Goal: Find specific page/section: Find specific page/section

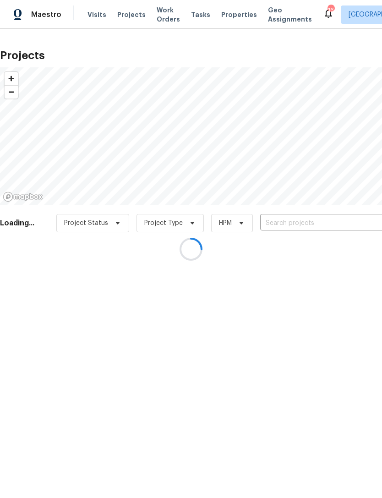
click at [222, 14] on div at bounding box center [191, 249] width 382 height 498
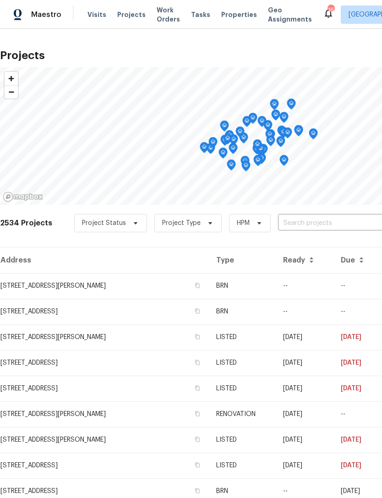
click at [225, 8] on div "Visits Projects Work Orders Tasks Properties Geo Assignments" at bounding box center [206, 15] width 236 height 18
click at [227, 13] on span "Properties" at bounding box center [239, 14] width 36 height 9
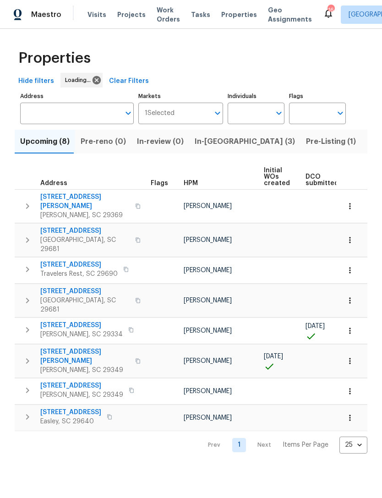
click at [367, 141] on span "Listed (27)" at bounding box center [386, 141] width 39 height 13
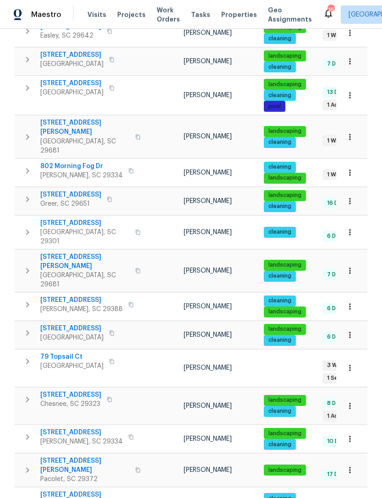
scroll to position [29, 0]
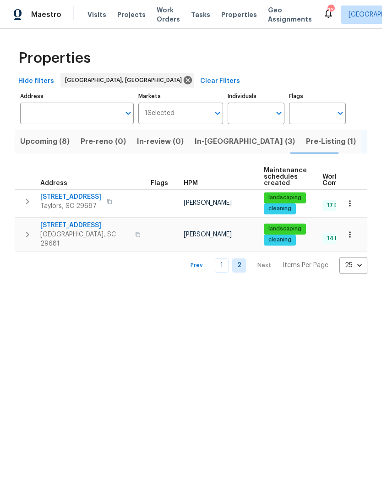
click at [227, 260] on link "1" at bounding box center [222, 266] width 14 height 14
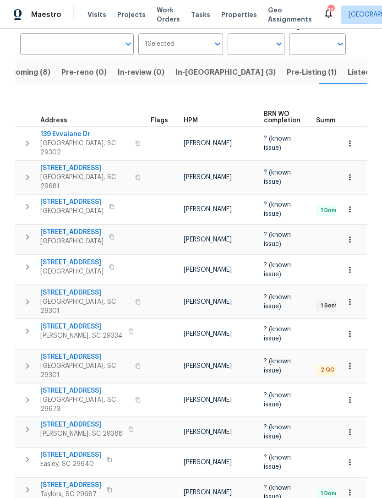
scroll to position [69, 0]
click at [76, 323] on span "208 Moonstone Ln" at bounding box center [81, 327] width 83 height 9
click at [194, 73] on span "In-reno (3)" at bounding box center [226, 72] width 100 height 13
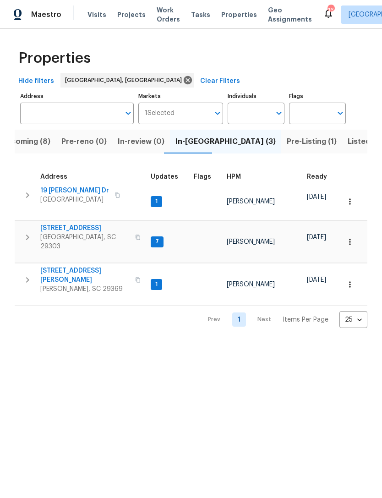
scroll to position [7, 0]
click at [72, 266] on span "221 Angel Rose Dr" at bounding box center [84, 275] width 89 height 18
click at [66, 224] on span "[STREET_ADDRESS]" at bounding box center [84, 228] width 89 height 9
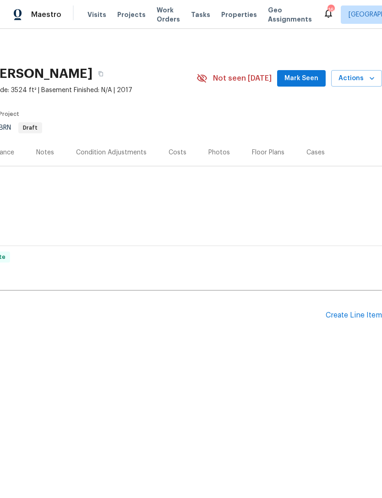
scroll to position [0, 136]
click at [306, 80] on span "Mark Seen" at bounding box center [302, 78] width 34 height 11
click at [219, 149] on div "Photos" at bounding box center [220, 152] width 22 height 9
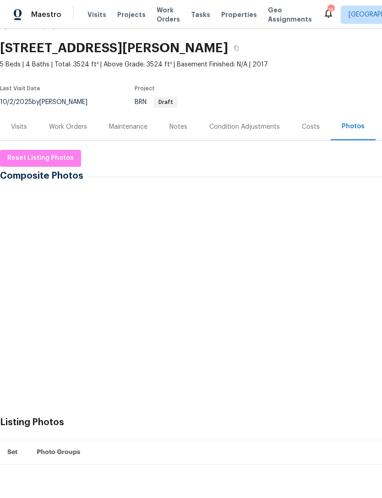
scroll to position [27, 0]
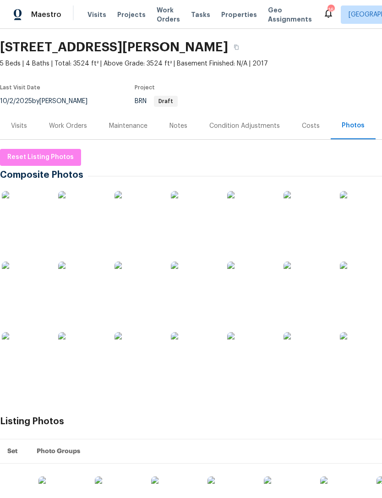
click at [34, 228] on img at bounding box center [25, 214] width 46 height 46
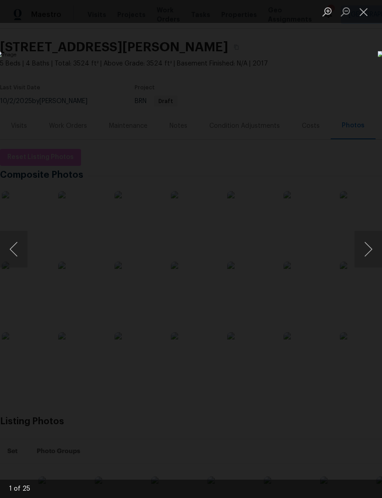
click at [364, 254] on button "Next image" at bounding box center [369, 249] width 28 height 37
click at [366, 261] on button "Next image" at bounding box center [369, 249] width 28 height 37
click at [358, 253] on button "Next image" at bounding box center [369, 249] width 28 height 37
click at [360, 255] on button "Next image" at bounding box center [369, 249] width 28 height 37
click at [368, 249] on button "Next image" at bounding box center [369, 249] width 28 height 37
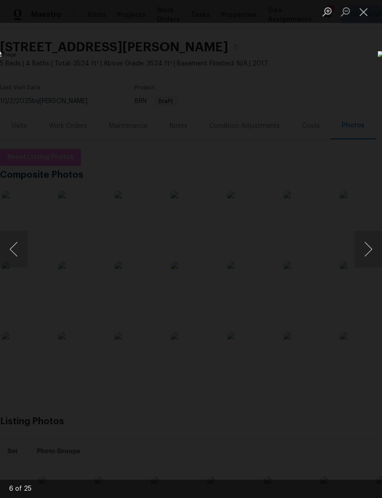
click at [367, 243] on button "Next image" at bounding box center [369, 249] width 28 height 37
click at [372, 246] on button "Next image" at bounding box center [369, 249] width 28 height 37
click at [365, 248] on button "Next image" at bounding box center [369, 249] width 28 height 37
click at [367, 241] on button "Next image" at bounding box center [369, 249] width 28 height 37
click at [363, 251] on button "Next image" at bounding box center [369, 249] width 28 height 37
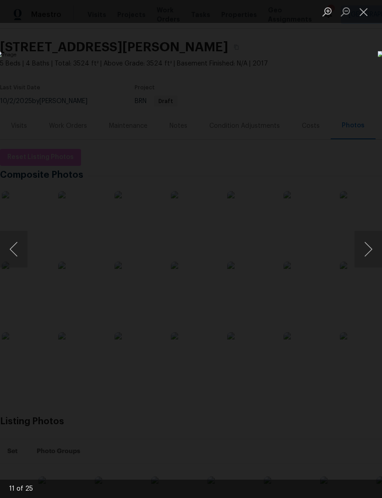
click at [358, 254] on button "Next image" at bounding box center [369, 249] width 28 height 37
click at [356, 257] on button "Next image" at bounding box center [369, 249] width 28 height 37
click at [366, 247] on button "Next image" at bounding box center [369, 249] width 28 height 37
click at [363, 257] on button "Next image" at bounding box center [369, 249] width 28 height 37
click at [363, 258] on button "Next image" at bounding box center [369, 249] width 28 height 37
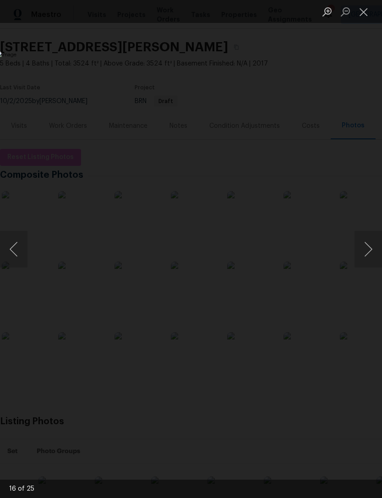
click at [363, 261] on button "Next image" at bounding box center [369, 249] width 28 height 37
click at [357, 260] on button "Next image" at bounding box center [369, 249] width 28 height 37
click at [300, 259] on img "Lightbox" at bounding box center [148, 249] width 304 height 396
click at [369, 253] on button "Next image" at bounding box center [369, 249] width 28 height 37
click at [370, 256] on button "Next image" at bounding box center [369, 249] width 28 height 37
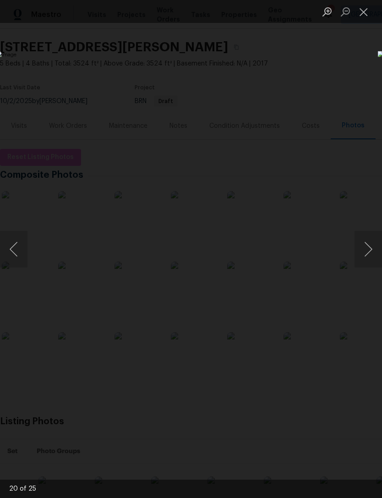
click at [368, 257] on button "Next image" at bounding box center [369, 249] width 28 height 37
click at [369, 254] on button "Next image" at bounding box center [369, 249] width 28 height 37
click at [365, 257] on button "Next image" at bounding box center [369, 249] width 28 height 37
click at [367, 256] on button "Next image" at bounding box center [369, 249] width 28 height 37
click at [365, 257] on button "Next image" at bounding box center [369, 249] width 28 height 37
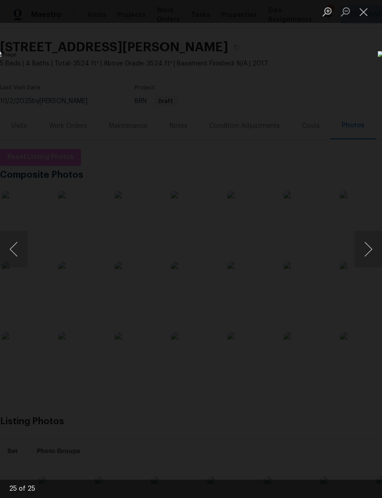
click at [367, 259] on button "Next image" at bounding box center [369, 249] width 28 height 37
click at [365, 260] on button "Next image" at bounding box center [369, 249] width 28 height 37
click at [364, 261] on button "Next image" at bounding box center [369, 249] width 28 height 37
click at [363, 12] on button "Close lightbox" at bounding box center [364, 12] width 18 height 16
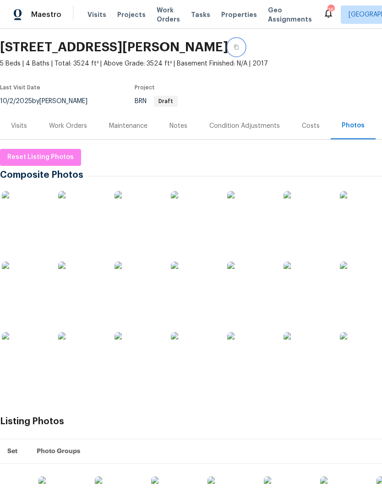
click at [245, 47] on button "button" at bounding box center [236, 47] width 17 height 17
click at [97, 16] on span "Visits" at bounding box center [97, 14] width 19 height 9
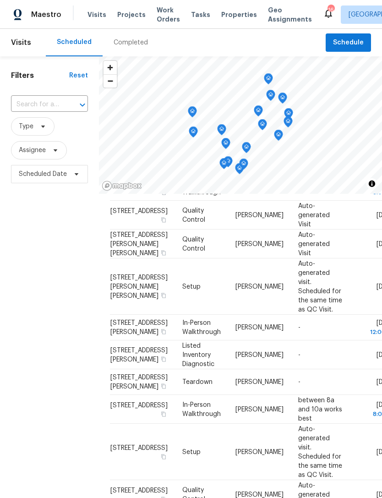
scroll to position [170, 0]
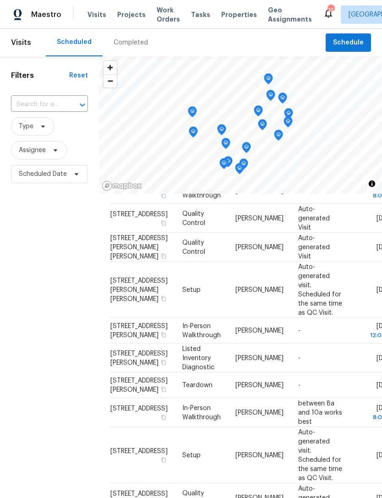
click at [0, 0] on icon at bounding box center [0, 0] width 0 height 0
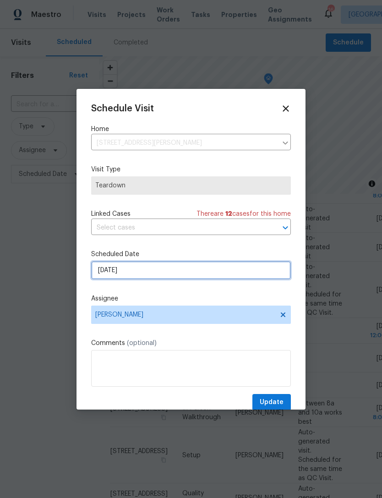
click at [176, 276] on input "[DATE]" at bounding box center [191, 270] width 200 height 18
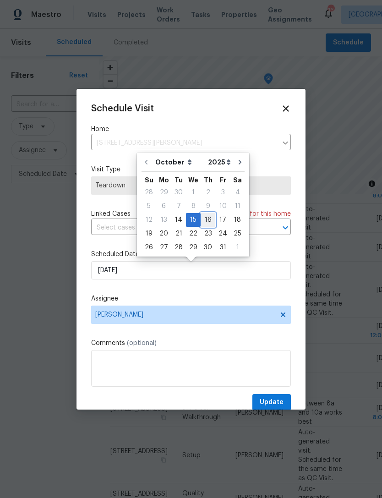
click at [207, 221] on div "16" at bounding box center [208, 220] width 15 height 13
type input "[DATE]"
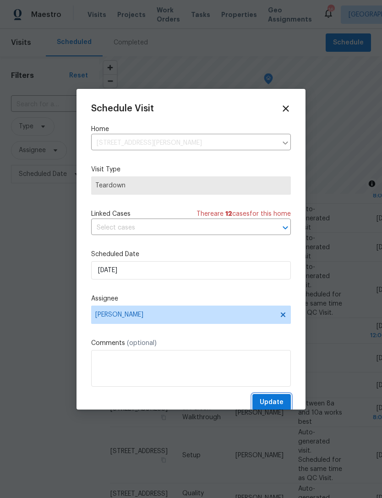
click at [275, 397] on button "Update" at bounding box center [272, 402] width 39 height 17
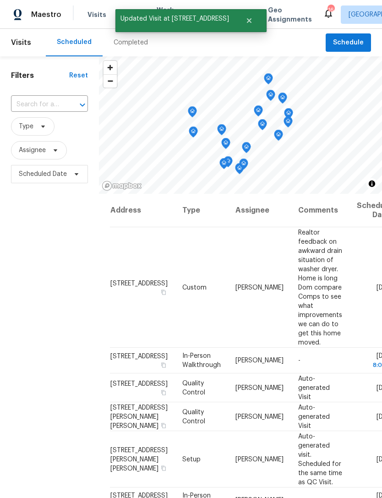
scroll to position [0, 0]
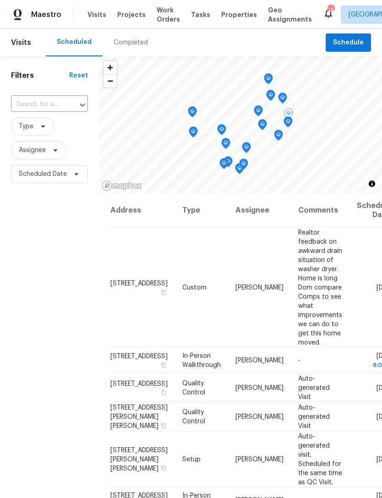
click at [0, 0] on icon at bounding box center [0, 0] width 0 height 0
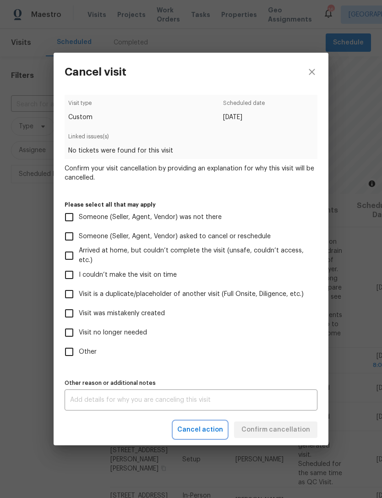
click at [207, 429] on span "Cancel action" at bounding box center [200, 429] width 46 height 11
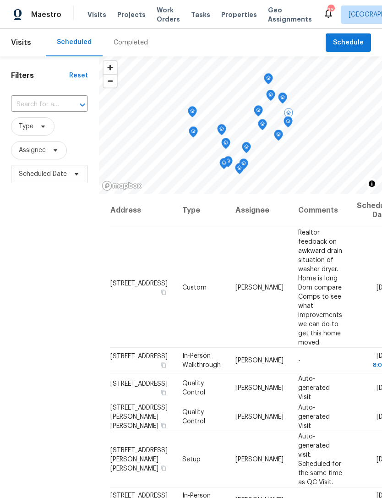
click at [0, 0] on icon at bounding box center [0, 0] width 0 height 0
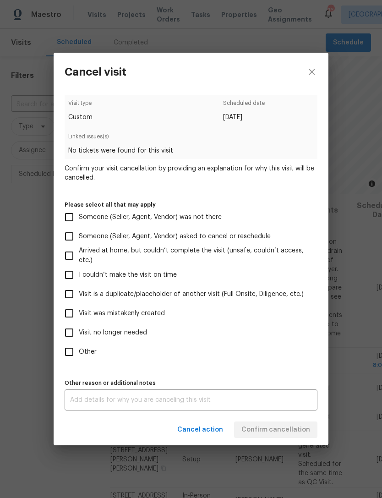
click at [129, 403] on textarea at bounding box center [191, 400] width 242 height 6
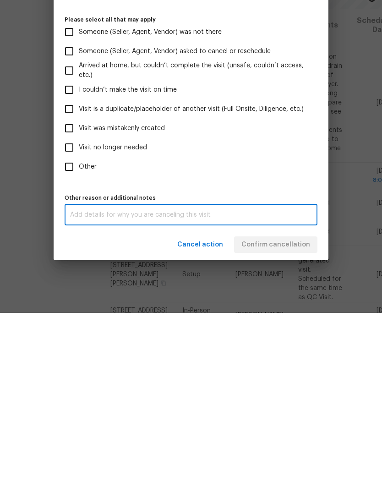
scroll to position [29, 0]
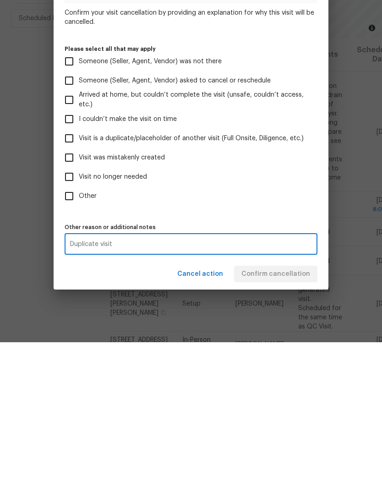
type textarea "Duplicate visit"
click at [284, 323] on label "Visit no longer needed" at bounding box center [185, 332] width 251 height 19
click at [79, 323] on input "Visit no longer needed" at bounding box center [69, 332] width 19 height 19
checkbox input "true"
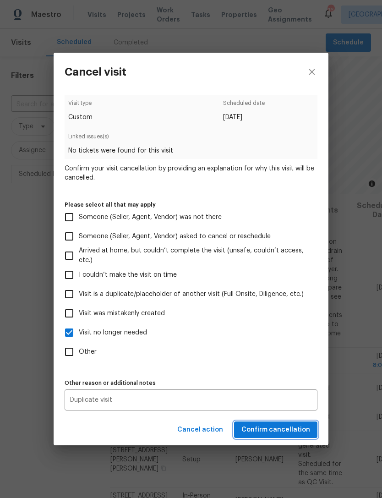
click at [277, 429] on span "Confirm cancellation" at bounding box center [276, 429] width 69 height 11
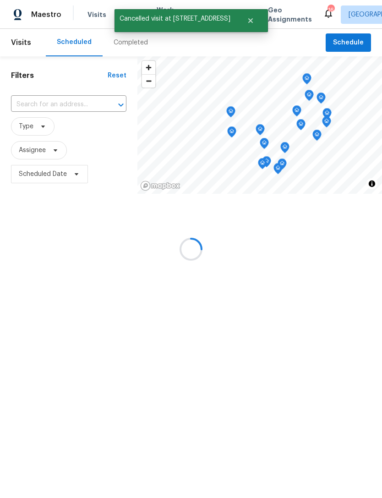
scroll to position [0, 0]
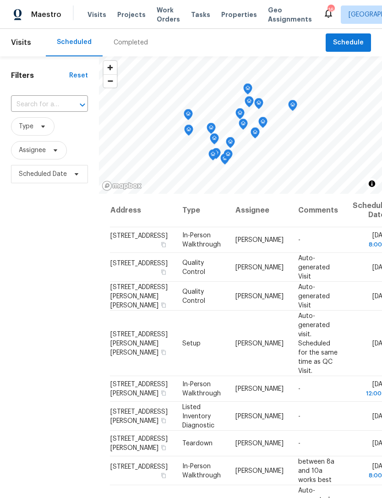
click at [184, 0] on div "Maestro Visits Projects Work Orders Tasks Properties Geo Assignments 16 Greenvi…" at bounding box center [191, 14] width 382 height 29
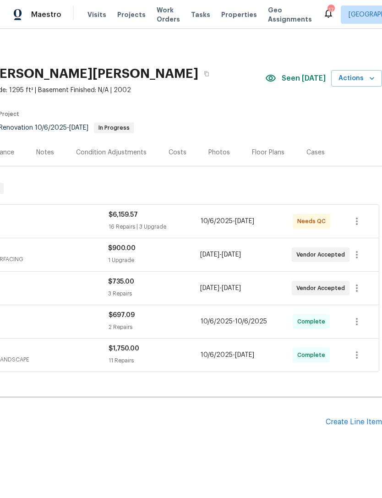
scroll to position [0, 136]
click at [125, 219] on div "$6,159.57" at bounding box center [155, 214] width 92 height 9
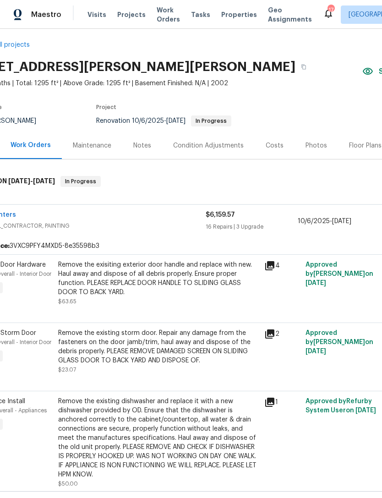
scroll to position [7, 39]
click at [271, 265] on icon at bounding box center [269, 265] width 9 height 9
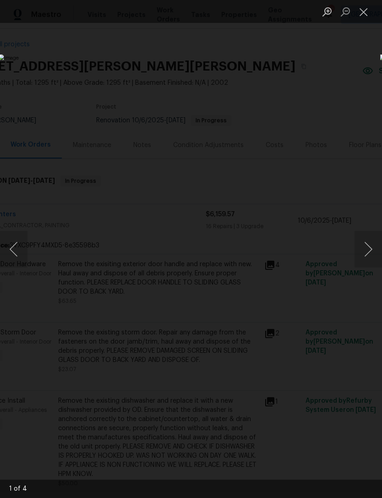
click at [362, 248] on button "Next image" at bounding box center [369, 249] width 28 height 37
click at [368, 252] on button "Next image" at bounding box center [369, 249] width 28 height 37
click at [370, 249] on button "Next image" at bounding box center [369, 249] width 28 height 37
click at [370, 252] on button "Next image" at bounding box center [369, 249] width 28 height 37
click at [361, 9] on button "Close lightbox" at bounding box center [364, 12] width 18 height 16
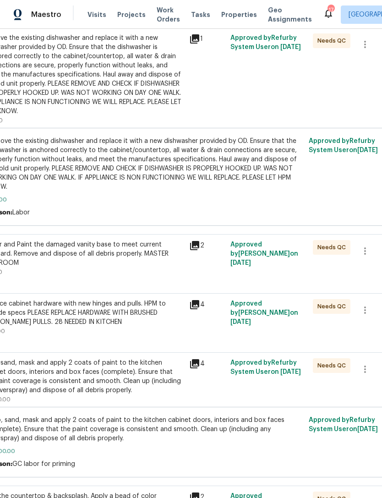
scroll to position [372, 116]
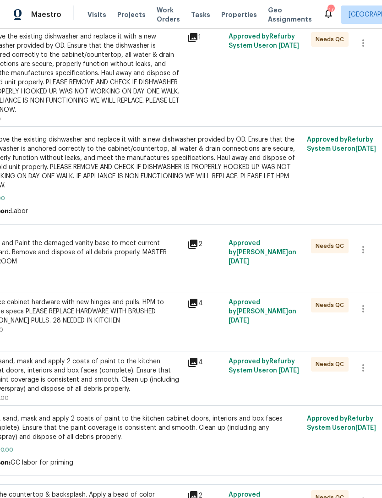
click at [146, 266] on div "Repair and Paint the damaged vanity base to meet current standard. Remove and d…" at bounding box center [81, 253] width 201 height 28
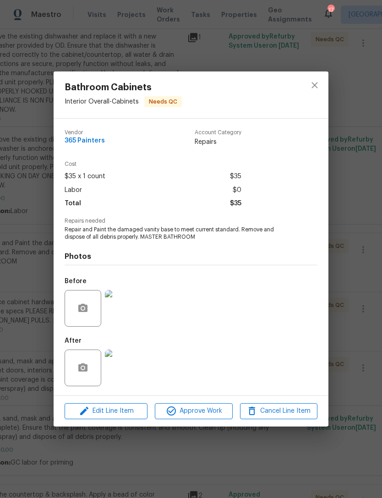
click at [354, 344] on div "Bathroom Cabinets Interior Overall - Cabinets Needs QC Vendor 365 Painters Acco…" at bounding box center [191, 249] width 382 height 498
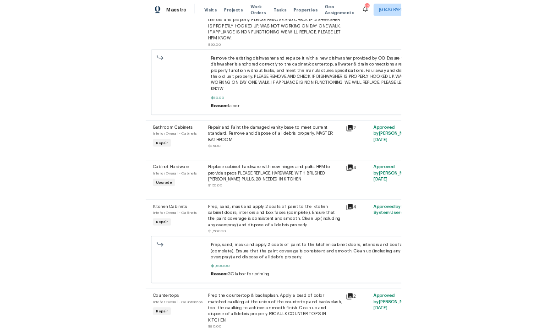
scroll to position [423, 12]
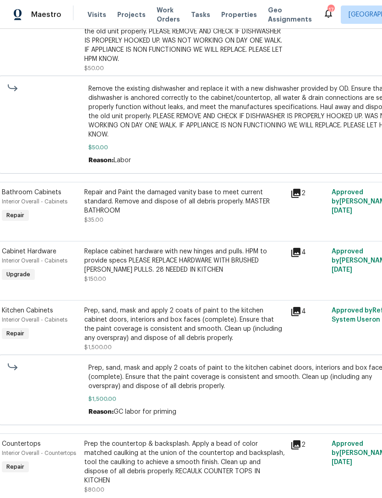
click at [246, 334] on div "Prep, sand, mask and apply 2 coats of paint to the kitchen cabinet doors, inter…" at bounding box center [184, 324] width 201 height 37
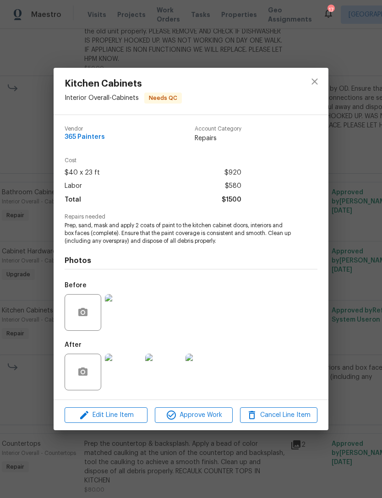
click at [129, 384] on img at bounding box center [123, 372] width 37 height 37
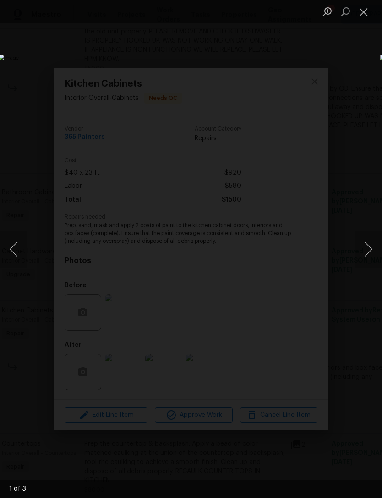
click at [360, 249] on button "Next image" at bounding box center [369, 249] width 28 height 37
click at [364, 250] on button "Next image" at bounding box center [369, 249] width 28 height 37
click at [361, 254] on button "Next image" at bounding box center [369, 249] width 28 height 37
click at [297, 324] on img "Lightbox" at bounding box center [147, 250] width 299 height 390
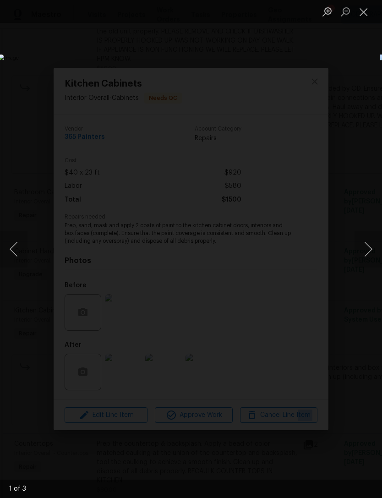
click at [360, 17] on button "Close lightbox" at bounding box center [364, 12] width 18 height 16
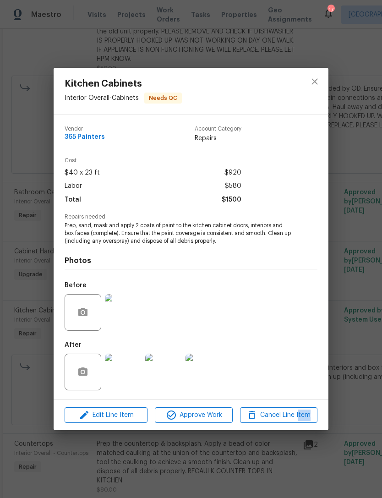
click at [351, 275] on div "Kitchen Cabinets Interior Overall - Cabinets Needs QC Vendor 365 Painters Accou…" at bounding box center [191, 249] width 382 height 498
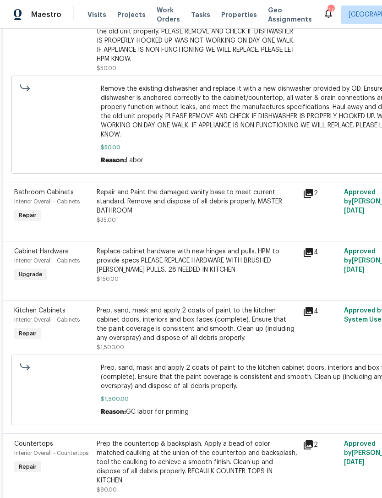
click at [359, 255] on span "Approved by Alex Baum on 10/9/2025" at bounding box center [378, 260] width 68 height 25
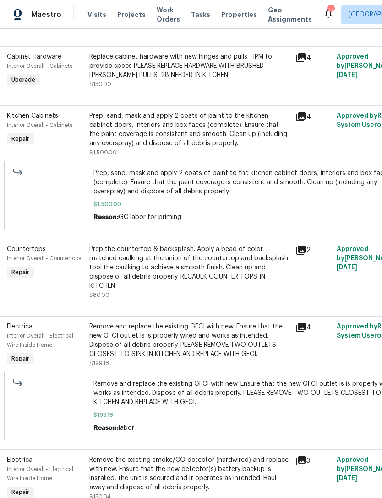
scroll to position [619, 7]
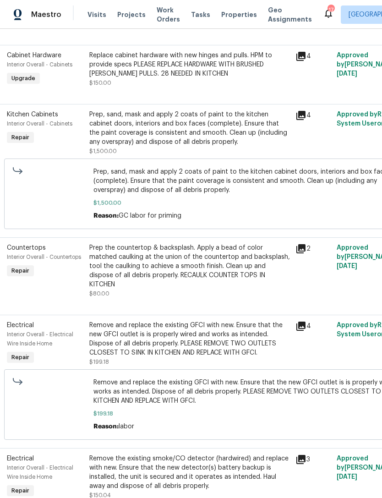
click at [270, 287] on div "Prep the countertop & backsplash. Apply a bead of color matched caulking at the…" at bounding box center [189, 270] width 201 height 55
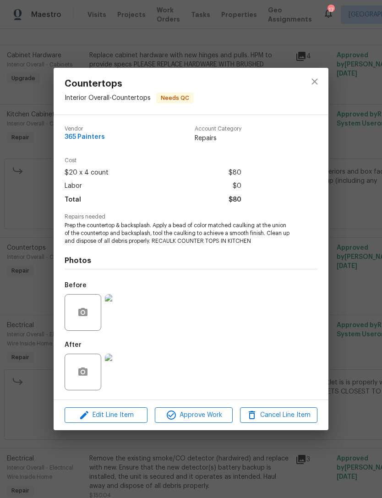
click at [127, 372] on img at bounding box center [123, 372] width 37 height 37
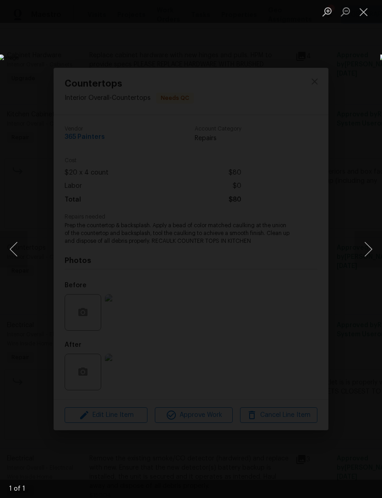
click at [359, 14] on button "Close lightbox" at bounding box center [364, 12] width 18 height 16
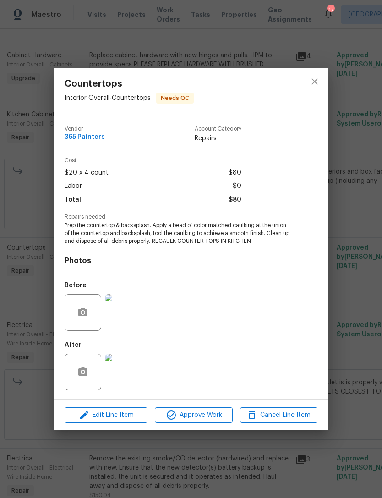
click at [355, 205] on div "Countertops Interior Overall - Countertops Needs QC Vendor 365 Painters Account…" at bounding box center [191, 249] width 382 height 498
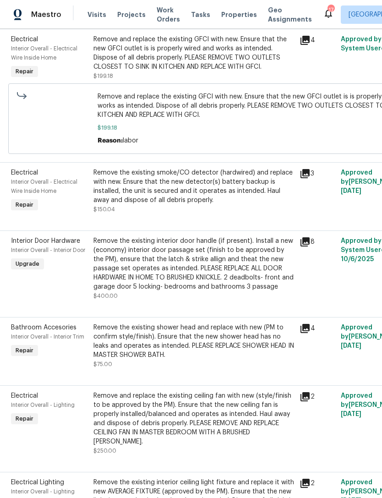
scroll to position [906, 3]
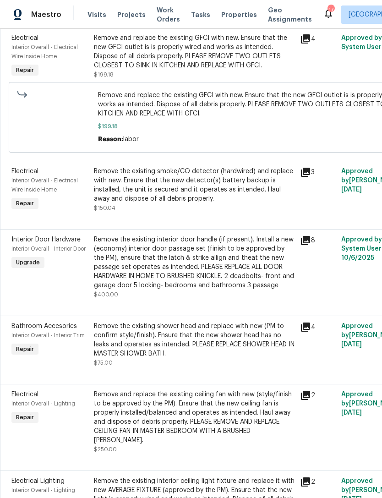
click at [229, 276] on div "Remove the existing interior door handle (if present). Install a new (economy) …" at bounding box center [194, 262] width 201 height 55
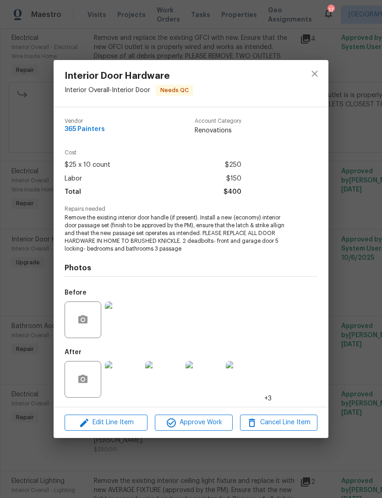
click at [213, 390] on img at bounding box center [204, 379] width 37 height 37
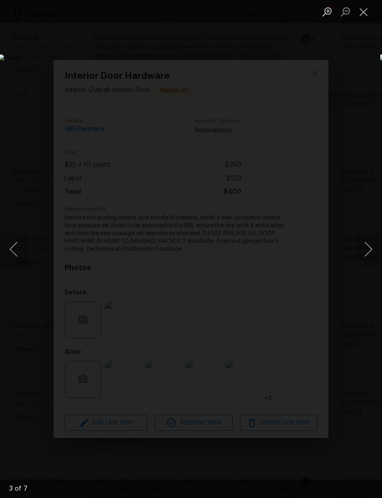
click at [361, 249] on button "Next image" at bounding box center [369, 249] width 28 height 37
click at [366, 248] on button "Next image" at bounding box center [369, 249] width 28 height 37
click at [367, 253] on button "Next image" at bounding box center [369, 249] width 28 height 37
click at [366, 250] on button "Next image" at bounding box center [369, 249] width 28 height 37
click at [365, 19] on button "Close lightbox" at bounding box center [364, 12] width 18 height 16
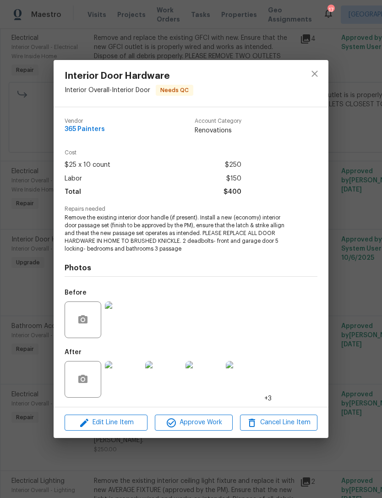
click at [356, 291] on div "Interior Door Hardware Interior Overall - Interior Door Needs QC Vendor 365 Pai…" at bounding box center [191, 249] width 382 height 498
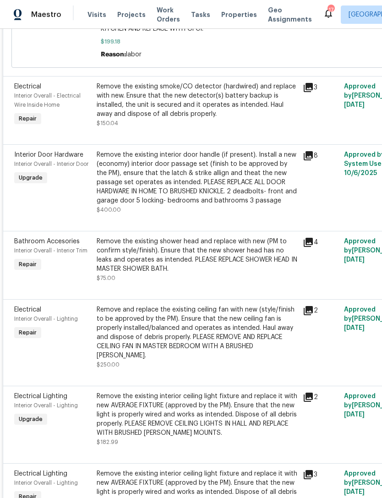
scroll to position [991, 0]
click at [238, 344] on div "Remove and replace the existing ceiling fan with new (style/finish to be approv…" at bounding box center [197, 332] width 201 height 55
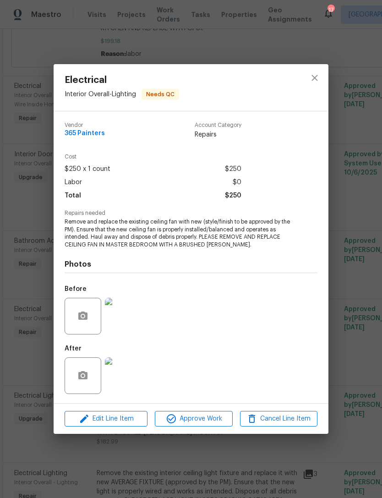
click at [347, 342] on div "Electrical Interior Overall - Lighting Needs QC Vendor 365 Painters Account Cat…" at bounding box center [191, 249] width 382 height 498
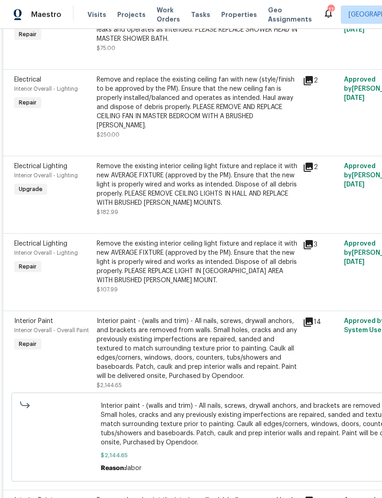
scroll to position [1222, 0]
click at [202, 283] on div "Remove the existing interior ceiling light fixture and replace it with new AVER…" at bounding box center [197, 262] width 201 height 46
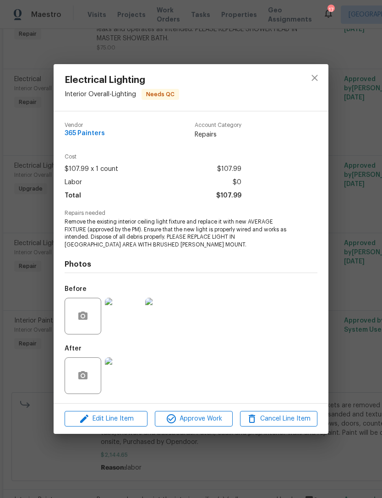
click at [347, 287] on div "Electrical Lighting Interior Overall - Lighting Needs QC Vendor 365 Painters Ac…" at bounding box center [191, 249] width 382 height 498
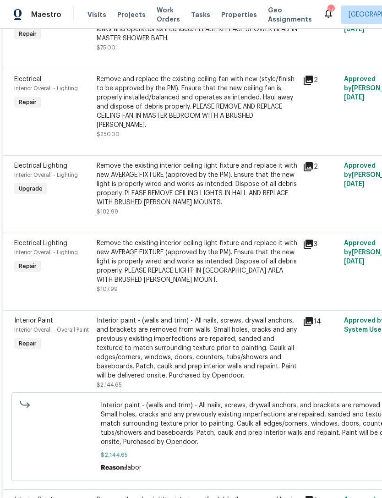
click at [226, 368] on div "Interior paint - (walls and trim) - All nails, screws, drywall anchors, and bra…" at bounding box center [197, 348] width 201 height 64
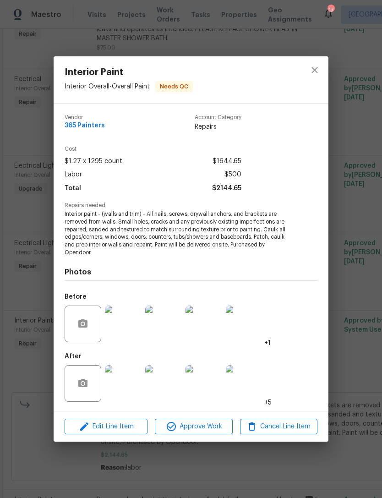
click at [356, 299] on div "Interior Paint Interior Overall - Overall Paint Needs QC Vendor 365 Painters Ac…" at bounding box center [191, 249] width 382 height 498
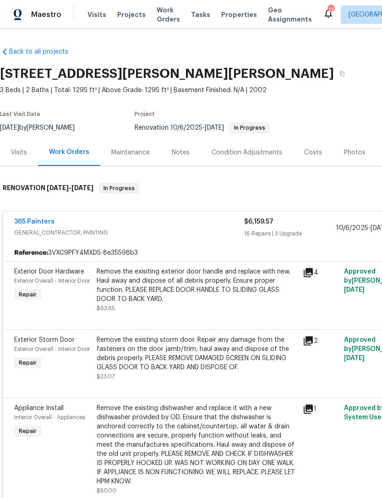
scroll to position [0, 0]
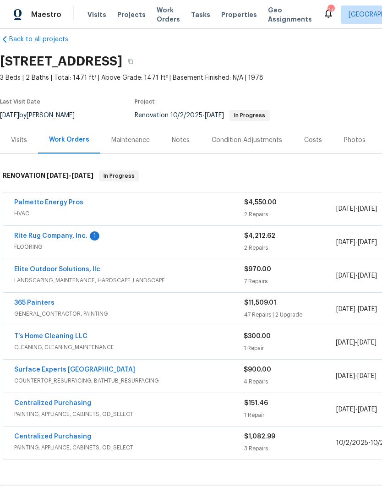
scroll to position [13, 0]
click at [61, 235] on link "Rite Rug Company, Inc." at bounding box center [50, 235] width 73 height 6
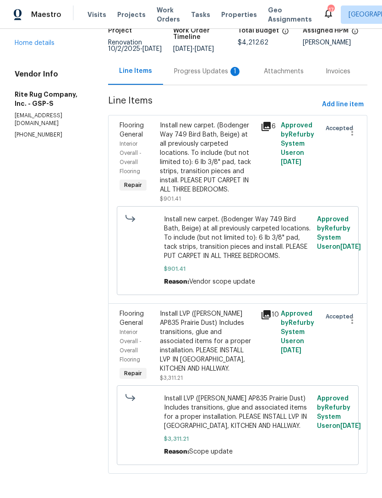
scroll to position [29, 0]
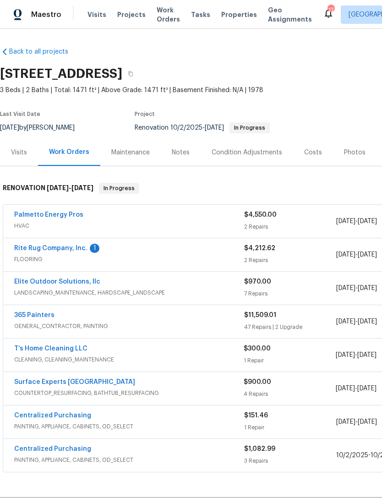
click at [62, 245] on link "Rite Rug Company, Inc." at bounding box center [50, 248] width 73 height 6
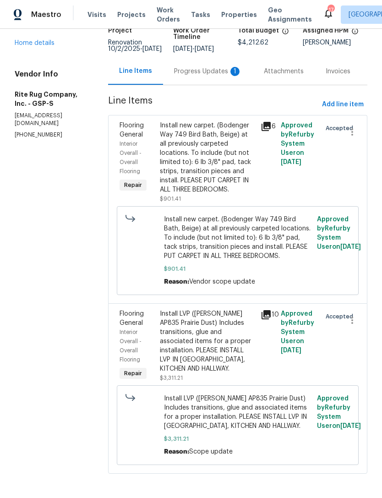
scroll to position [29, 0]
click at [223, 435] on span "$3,311.21" at bounding box center [238, 439] width 148 height 9
click at [230, 329] on div "Install LVP ([PERSON_NAME] AP835 Prairie Dust) Includes transitions, glue and a…" at bounding box center [207, 341] width 95 height 64
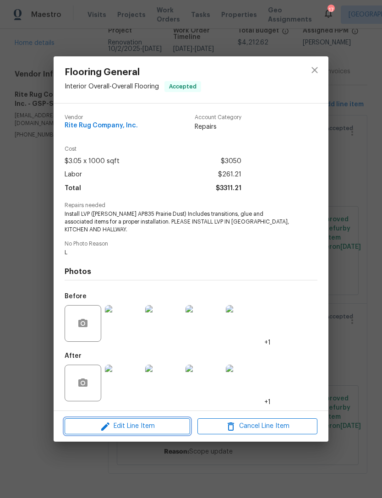
click at [148, 423] on span "Edit Line Item" at bounding box center [127, 426] width 120 height 11
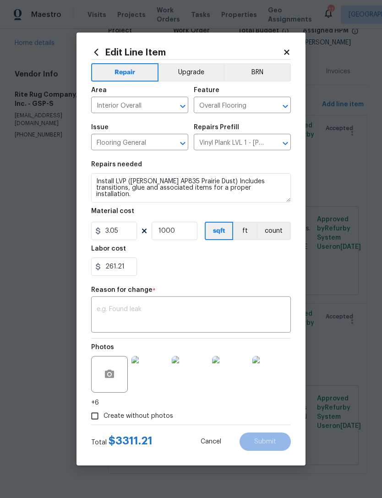
click at [140, 319] on textarea at bounding box center [191, 315] width 189 height 19
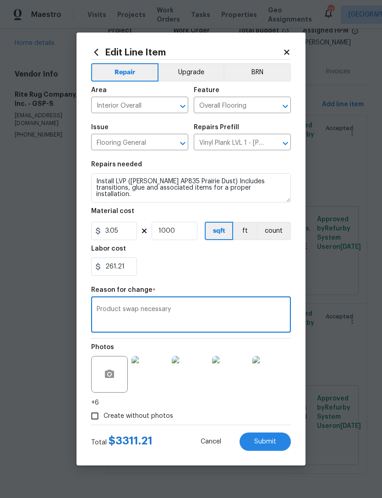
type textarea "Product swap necessary"
click at [122, 227] on input "3.05" at bounding box center [114, 231] width 46 height 18
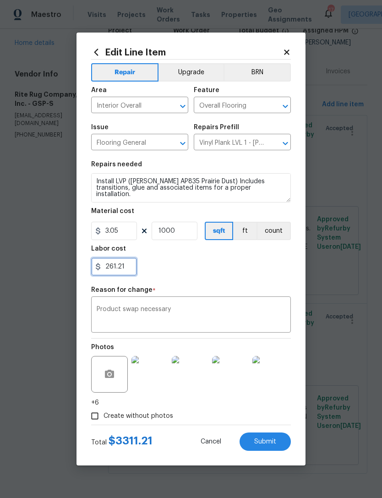
click at [129, 265] on input "261.21" at bounding box center [114, 267] width 46 height 18
type input "2"
type input "3480.54"
click at [177, 231] on input "1000" at bounding box center [175, 231] width 46 height 18
type input "0"
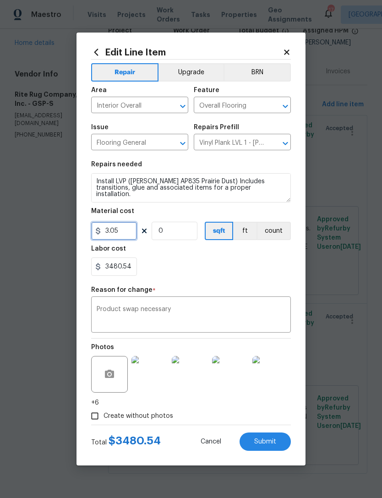
click at [121, 236] on input "3.05" at bounding box center [114, 231] width 46 height 18
type input "0"
click at [216, 274] on div "3480.54" at bounding box center [191, 267] width 200 height 18
click at [201, 314] on textarea "Product swap necessary" at bounding box center [191, 315] width 189 height 19
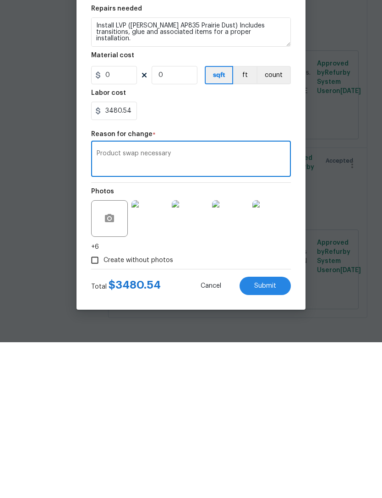
click at [269, 433] on button "Submit" at bounding box center [265, 442] width 51 height 18
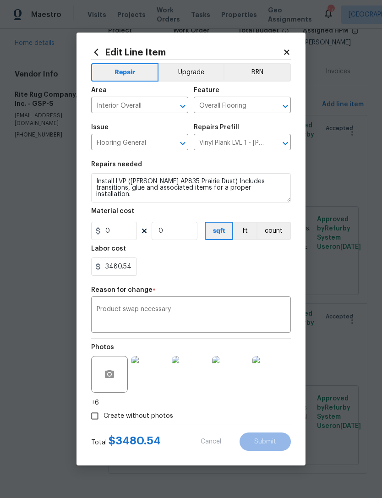
type input "1000"
type input "3.05"
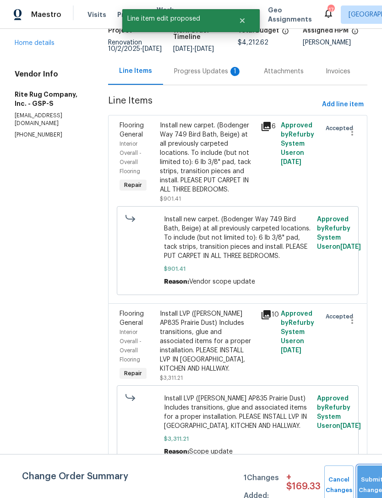
click at [365, 478] on button "Submit Changes" at bounding box center [372, 485] width 29 height 39
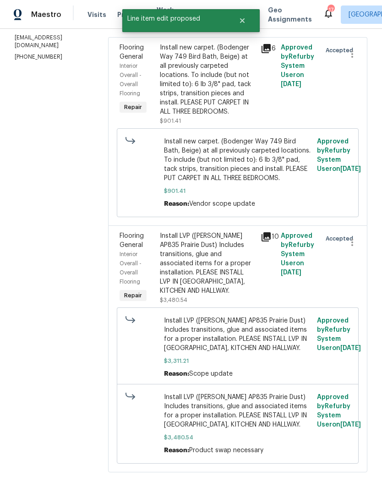
scroll to position [154, 0]
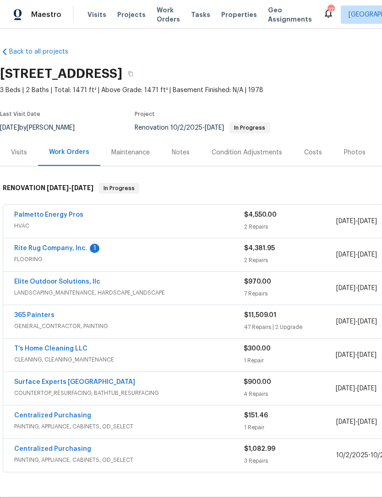
click at [63, 250] on link "Rite Rug Company, Inc." at bounding box center [50, 248] width 73 height 6
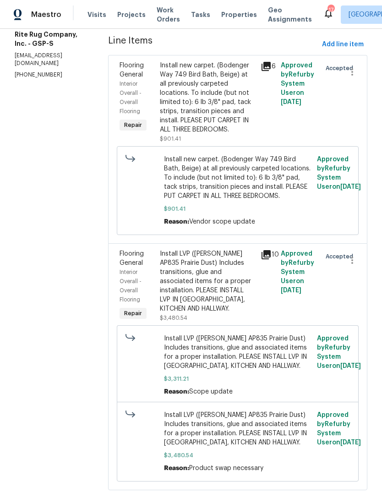
scroll to position [128, 0]
click at [231, 301] on div "Install LVP (Knighton AP835 Prairie Dust) Includes transitions, glue and associ…" at bounding box center [207, 281] width 95 height 64
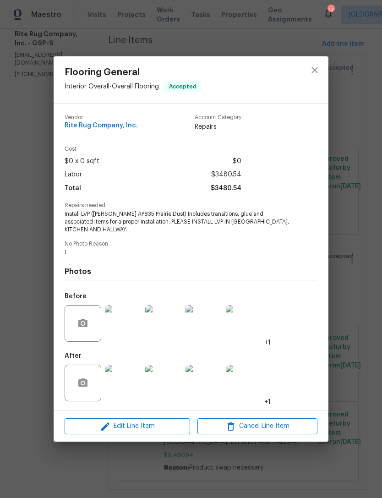
click at [27, 300] on div "Flooring General Interior Overall - Overall Flooring Accepted Vendor Rite Rug C…" at bounding box center [191, 249] width 382 height 498
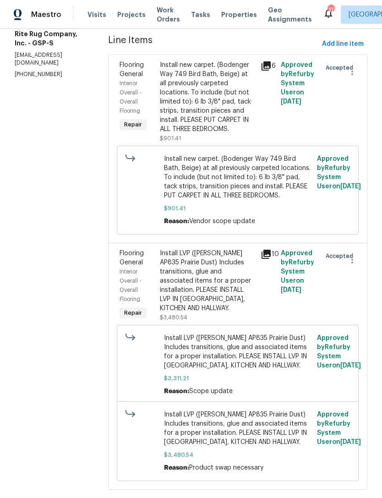
click at [8, 254] on div "All work orders 44 Willowood Dr Spartanburg, SC 29303 Home details Vendor Info …" at bounding box center [191, 208] width 382 height 615
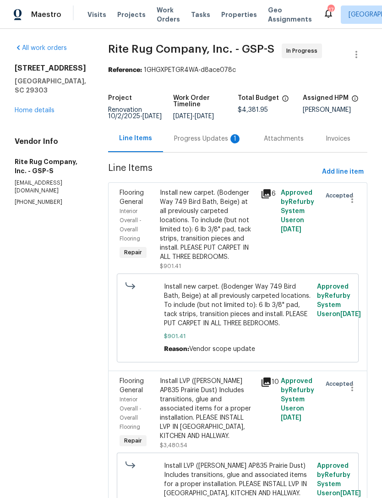
scroll to position [0, 0]
click at [227, 245] on div "Install new carpet. (Bodenger Way 749 Bird Bath, Beige) at all previously carpe…" at bounding box center [207, 224] width 95 height 73
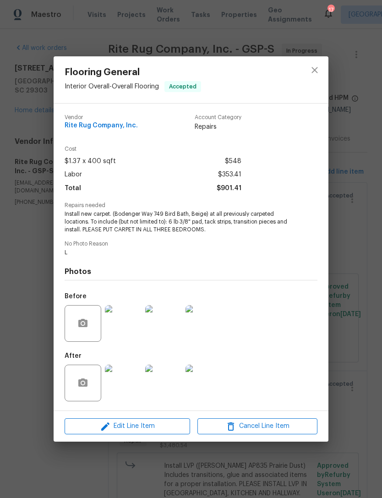
click at [354, 361] on div "Flooring General Interior Overall - Overall Flooring Accepted Vendor Rite Rug C…" at bounding box center [191, 249] width 382 height 498
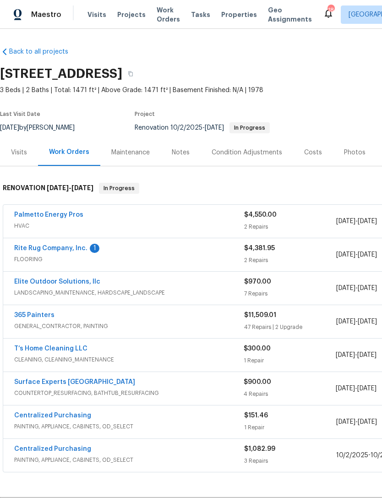
click at [70, 247] on link "Rite Rug Company, Inc." at bounding box center [50, 248] width 73 height 6
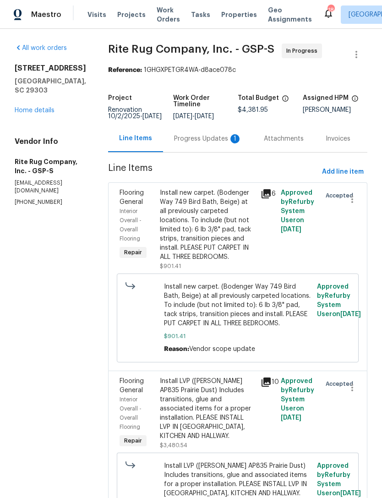
click at [330, 318] on span "Approved by Refurby System User on [DATE]" at bounding box center [339, 301] width 44 height 34
click at [246, 310] on span "Install new carpet. (Bodenger Way 749 Bird Bath, Beige) at all previously carpe…" at bounding box center [238, 305] width 148 height 46
click at [220, 230] on div "Install new carpet. (Bodenger Way 749 Bird Bath, Beige) at all previously carpe…" at bounding box center [207, 224] width 95 height 73
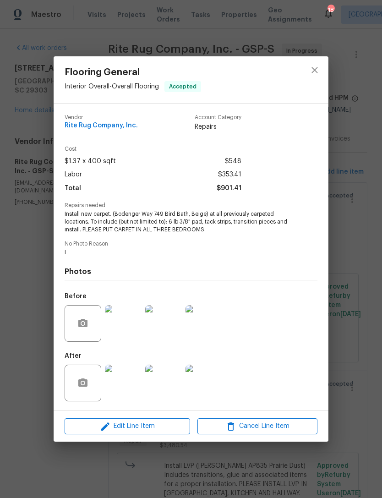
click at [348, 314] on div "Flooring General Interior Overall - Overall Flooring Accepted Vendor Rite Rug C…" at bounding box center [191, 249] width 382 height 498
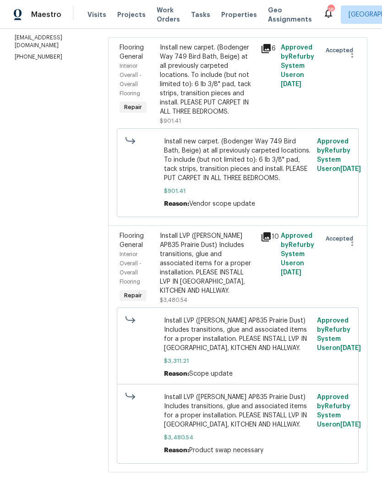
scroll to position [154, 0]
click at [231, 279] on div "Install LVP ([PERSON_NAME] AP835 Prairie Dust) Includes transitions, glue and a…" at bounding box center [207, 263] width 95 height 64
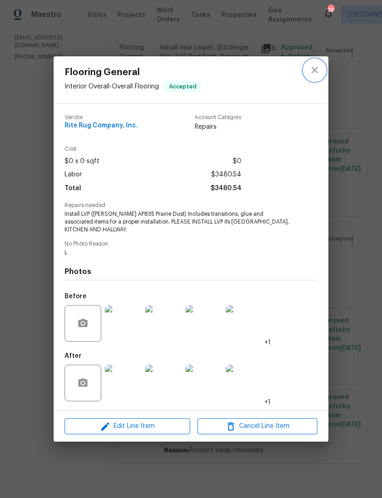
click at [308, 70] on button "close" at bounding box center [315, 70] width 22 height 22
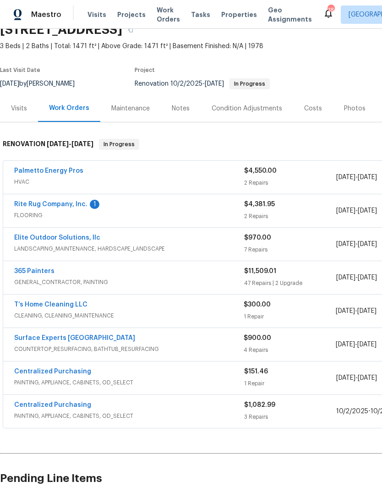
scroll to position [44, 0]
click at [37, 274] on link "365 Painters" at bounding box center [34, 271] width 40 height 6
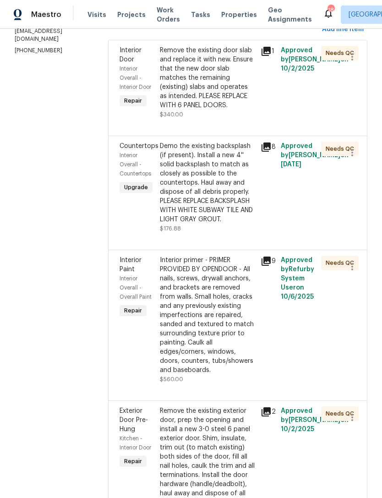
scroll to position [143, 0]
click at [240, 187] on div "Demo the existing backsplash (if present). Install a new 4'' solid backsplash t…" at bounding box center [207, 182] width 95 height 83
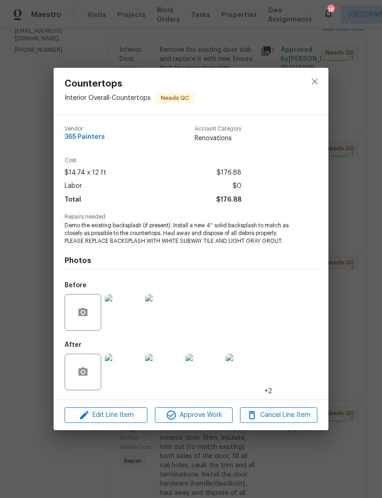
click at [247, 376] on img at bounding box center [244, 372] width 37 height 37
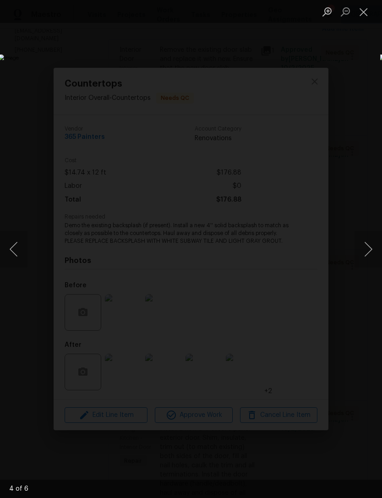
click at [363, 252] on button "Next image" at bounding box center [369, 249] width 28 height 37
click at [370, 253] on button "Next image" at bounding box center [369, 249] width 28 height 37
click at [369, 259] on button "Next image" at bounding box center [369, 249] width 28 height 37
click at [363, 251] on button "Next image" at bounding box center [369, 249] width 28 height 37
click at [366, 255] on button "Next image" at bounding box center [369, 249] width 28 height 37
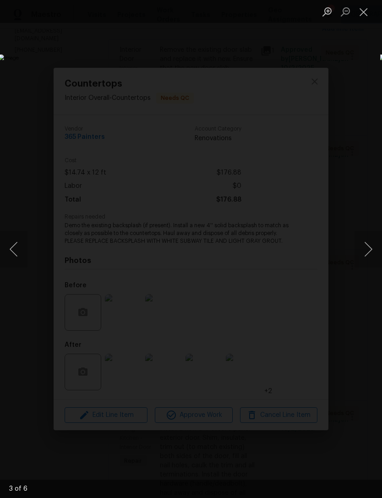
click at [372, 257] on button "Next image" at bounding box center [369, 249] width 28 height 37
click at [364, 266] on button "Next image" at bounding box center [369, 249] width 28 height 37
click at [356, 9] on button "Close lightbox" at bounding box center [364, 12] width 18 height 16
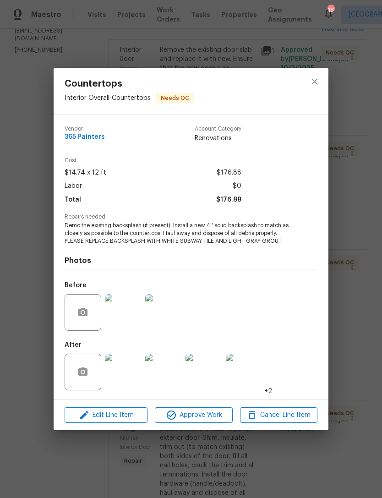
click at [361, 77] on div "Countertops Interior Overall - Countertops Needs QC Vendor 365 Painters Account…" at bounding box center [191, 249] width 382 height 498
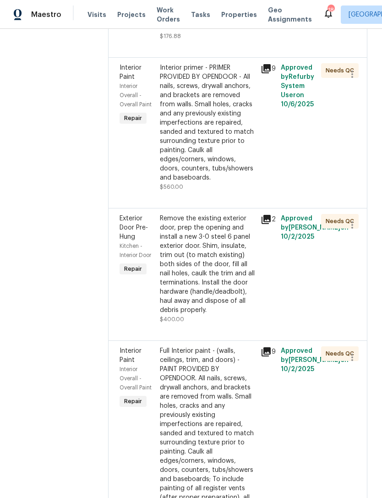
scroll to position [336, 0]
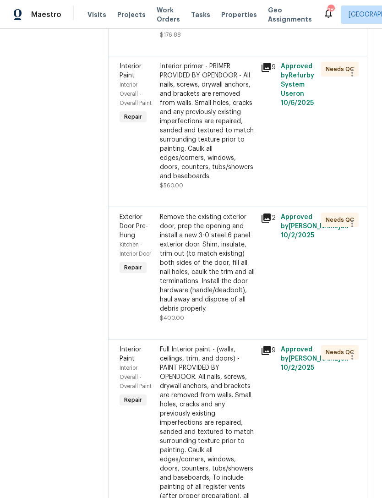
click at [226, 295] on div "Remove the existing exterior door, prep the opening and install a new 3-0 steel…" at bounding box center [207, 263] width 95 height 101
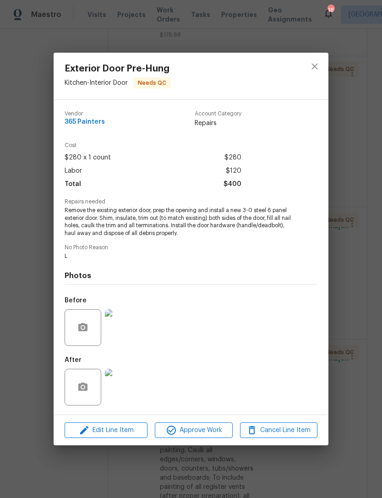
click at [131, 393] on img at bounding box center [123, 387] width 37 height 37
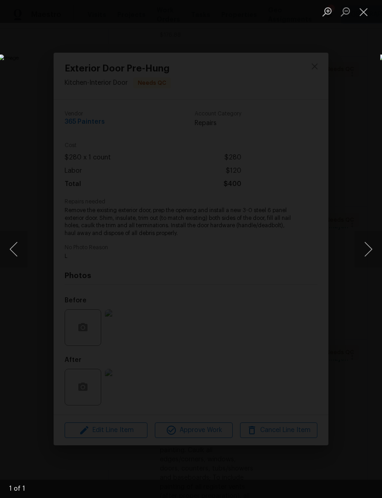
click at [366, 259] on button "Next image" at bounding box center [369, 249] width 28 height 37
click at [31, 242] on img "Lightbox" at bounding box center [147, 250] width 299 height 390
click at [22, 246] on button "Previous image" at bounding box center [14, 249] width 28 height 37
click at [369, 256] on button "Next image" at bounding box center [369, 249] width 28 height 37
click at [20, 246] on button "Previous image" at bounding box center [14, 249] width 28 height 37
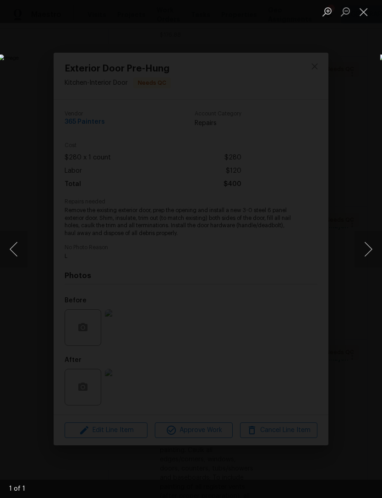
click at [366, 256] on button "Next image" at bounding box center [369, 249] width 28 height 37
click at [361, 12] on button "Close lightbox" at bounding box center [364, 12] width 18 height 16
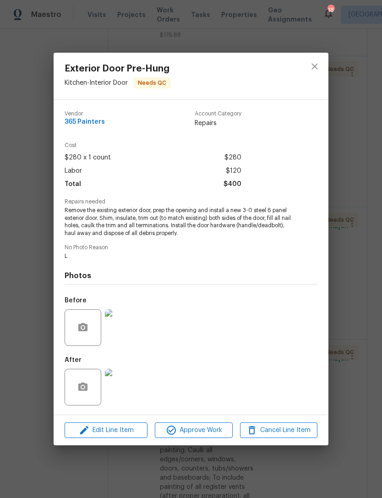
click at [362, 332] on div "Exterior Door Pre-Hung Kitchen - Interior Door Needs QC Vendor 365 Painters Acc…" at bounding box center [191, 249] width 382 height 498
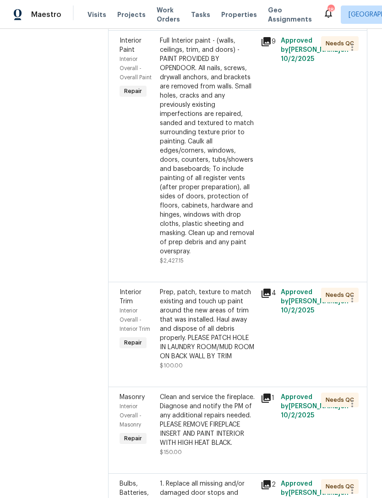
scroll to position [661, 0]
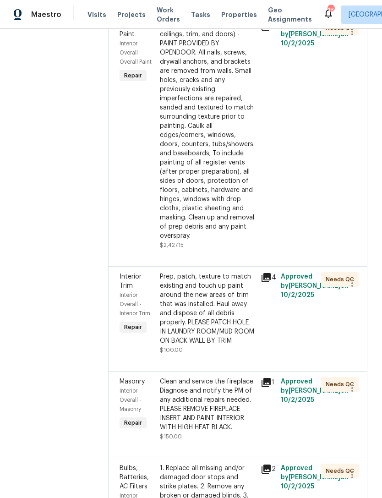
click at [330, 321] on div "Needs QC" at bounding box center [329, 314] width 20 height 88
click at [202, 288] on div "Prep, patch, texture to match existing and touch up paint around the new areas …" at bounding box center [207, 308] width 95 height 73
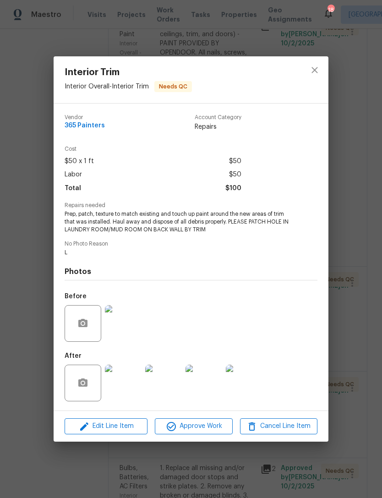
click at [253, 388] on img at bounding box center [244, 383] width 37 height 37
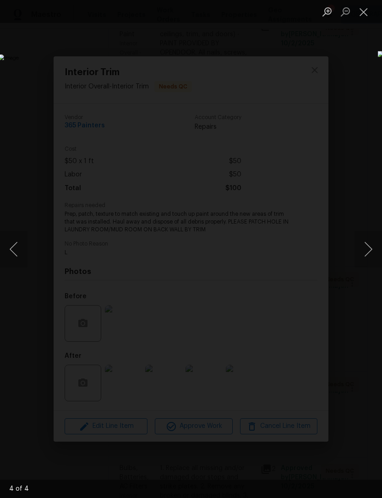
click at [21, 250] on button "Previous image" at bounding box center [14, 249] width 28 height 37
click at [15, 260] on button "Previous image" at bounding box center [14, 249] width 28 height 37
click at [16, 250] on button "Previous image" at bounding box center [14, 249] width 28 height 37
click at [362, 11] on button "Close lightbox" at bounding box center [364, 12] width 18 height 16
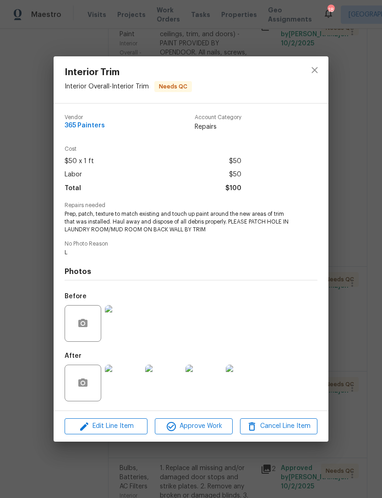
click at [253, 35] on div "Interior Trim Interior Overall - Interior Trim Needs QC Vendor 365 Painters Acc…" at bounding box center [191, 249] width 382 height 498
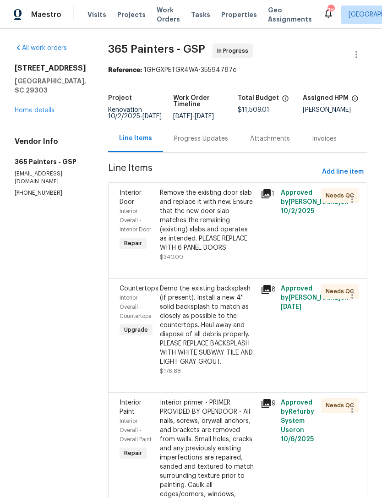
scroll to position [0, 0]
